Goal: Check status: Check status

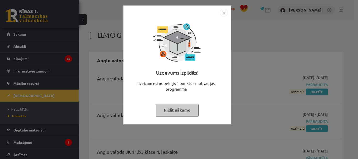
click at [189, 109] on button "Pildīt nākamo" at bounding box center [177, 110] width 43 height 12
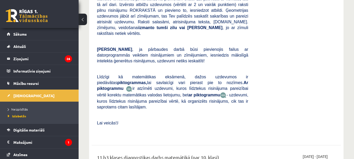
scroll to position [1516, 0]
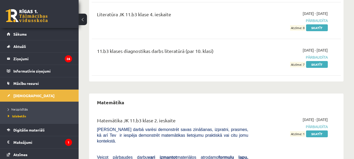
scroll to position [1352, 0]
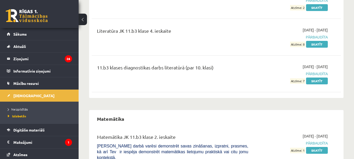
drag, startPoint x: 354, startPoint y: 115, endPoint x: 353, endPoint y: 106, distance: 8.7
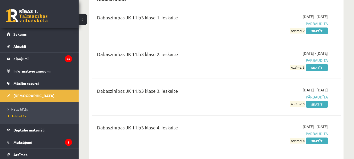
scroll to position [313, 0]
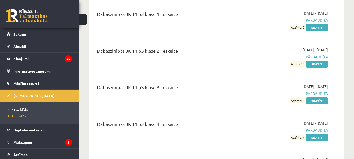
click at [21, 110] on span "Neizpildītās" at bounding box center [18, 109] width 20 height 4
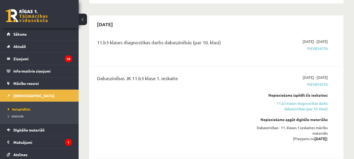
scroll to position [178, 0]
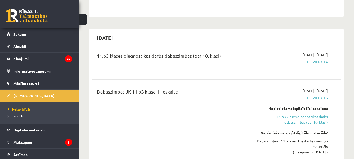
drag, startPoint x: 352, startPoint y: 15, endPoint x: 352, endPoint y: 8, distance: 7.1
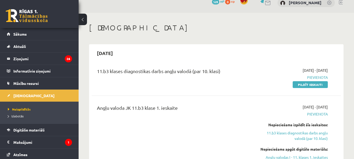
scroll to position [0, 0]
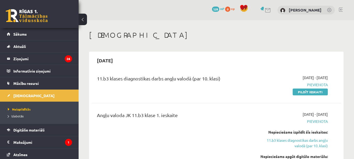
drag, startPoint x: 77, startPoint y: 56, endPoint x: 126, endPoint y: 64, distance: 49.2
click at [145, 34] on h1 "[DEMOGRAPHIC_DATA]" at bounding box center [216, 35] width 255 height 9
click at [53, 140] on legend "Maksājumi 1" at bounding box center [42, 142] width 59 height 12
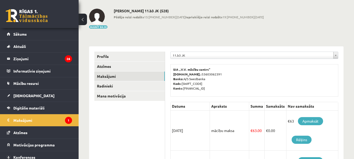
scroll to position [19, 0]
